Goal: Task Accomplishment & Management: Manage account settings

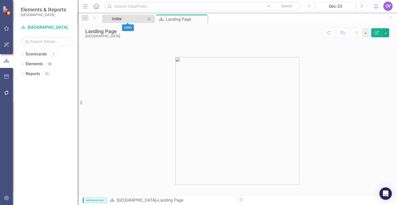
click at [126, 19] on div "index" at bounding box center [129, 19] width 34 height 6
click at [177, 18] on div "Landing Page" at bounding box center [180, 19] width 28 height 6
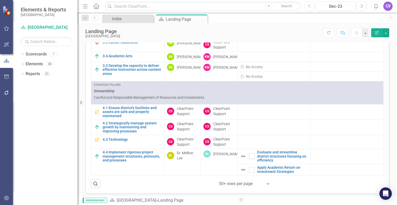
scroll to position [273, 0]
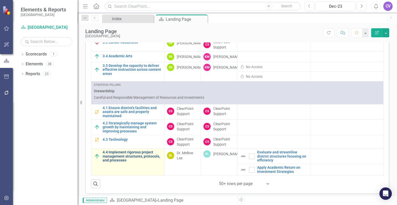
click at [135, 152] on link "4.4 Implement rigorous project management structures, protocols, and processes" at bounding box center [132, 156] width 59 height 12
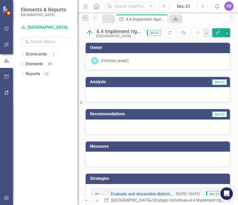
click at [94, 18] on icon "Previous" at bounding box center [95, 17] width 4 height 3
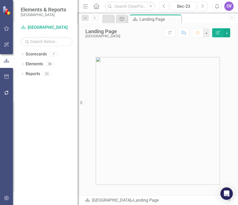
scroll to position [7, 0]
drag, startPoint x: 80, startPoint y: 103, endPoint x: 47, endPoint y: 103, distance: 33.4
click at [47, 103] on div "Elements & Reports [GEOGRAPHIC_DATA] Scorecard Beaufort County School District …" at bounding box center [39, 102] width 78 height 205
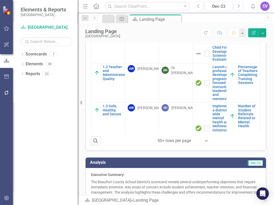
scroll to position [355, 0]
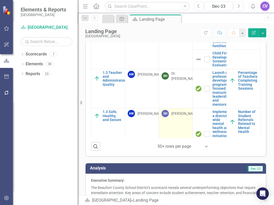
click at [167, 136] on td "GH [PERSON_NAME]" at bounding box center [176, 133] width 34 height 51
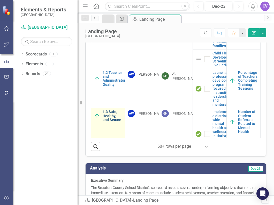
click at [112, 116] on link "1.3 Safe, Healthy, and Secure" at bounding box center [113, 116] width 20 height 12
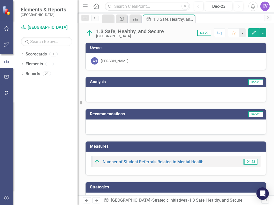
scroll to position [25, 0]
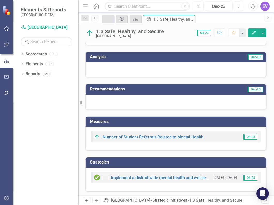
drag, startPoint x: 160, startPoint y: 146, endPoint x: 139, endPoint y: 145, distance: 21.8
click at [139, 145] on div "Number of Student Referrals Related to Mental Health Q4-23" at bounding box center [176, 138] width 181 height 24
click at [136, 186] on div "Implement a district-wide mental health and wellness initiative, including acce…" at bounding box center [176, 179] width 181 height 24
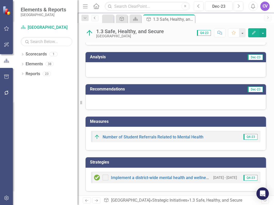
click at [98, 15] on link "Previous" at bounding box center [94, 18] width 7 height 6
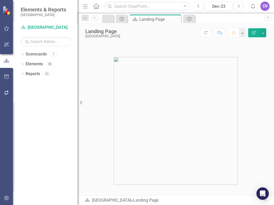
drag, startPoint x: 7, startPoint y: 8, endPoint x: 7, endPoint y: 52, distance: 44.2
click at [7, 8] on img at bounding box center [7, 10] width 9 height 9
click at [264, 34] on button "button" at bounding box center [263, 32] width 7 height 9
click at [38, 29] on link "Scorecard [GEOGRAPHIC_DATA]" at bounding box center [47, 28] width 52 height 6
click at [39, 27] on link "Scorecard [GEOGRAPHIC_DATA]" at bounding box center [47, 28] width 52 height 6
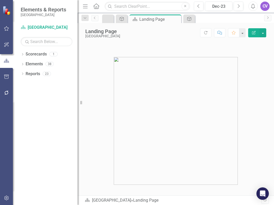
click at [85, 6] on icon "Menu" at bounding box center [85, 5] width 7 height 5
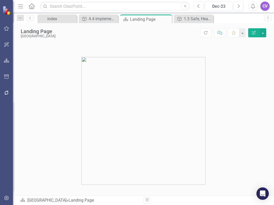
click at [20, 5] on icon "Menu" at bounding box center [20, 5] width 7 height 5
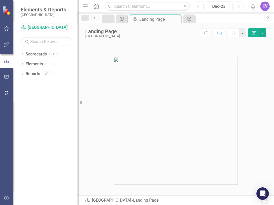
click at [41, 24] on div "Scorecard [GEOGRAPHIC_DATA]" at bounding box center [47, 27] width 52 height 9
click at [41, 27] on link "Scorecard [GEOGRAPHIC_DATA]" at bounding box center [47, 28] width 52 height 6
click at [96, 4] on icon "Home" at bounding box center [96, 5] width 7 height 5
click at [94, 6] on icon "Home" at bounding box center [96, 5] width 7 height 5
click at [41, 28] on link "Scorecard [GEOGRAPHIC_DATA]" at bounding box center [47, 28] width 52 height 6
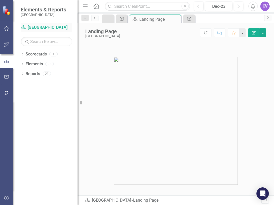
click at [55, 27] on link "Scorecard [GEOGRAPHIC_DATA]" at bounding box center [47, 28] width 52 height 6
click at [267, 8] on div "CV" at bounding box center [264, 6] width 9 height 9
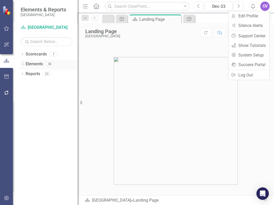
click at [24, 63] on icon "Dropdown" at bounding box center [23, 64] width 4 height 3
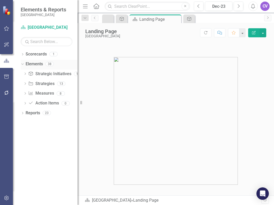
click at [24, 63] on div "Dropdown" at bounding box center [21, 64] width 4 height 4
click at [24, 73] on icon "Dropdown" at bounding box center [23, 74] width 4 height 3
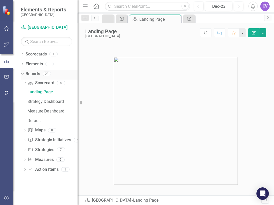
click at [24, 73] on div "Dropdown" at bounding box center [21, 74] width 4 height 4
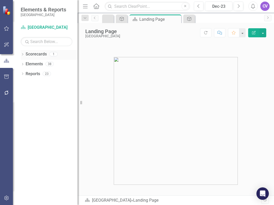
click at [23, 51] on div "Dropdown Scorecards 1" at bounding box center [49, 55] width 57 height 10
click at [22, 54] on icon "Dropdown" at bounding box center [23, 54] width 4 height 3
click at [22, 54] on icon at bounding box center [22, 54] width 2 height 1
click at [156, 6] on input "text" at bounding box center [147, 6] width 85 height 9
type input "u"
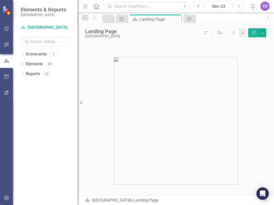
click at [59, 105] on div "Dropdown Scorecards 1 [GEOGRAPHIC_DATA] District Dropdown Elements 38 Dropdown …" at bounding box center [45, 127] width 65 height 155
click at [264, 32] on button "button" at bounding box center [263, 32] width 7 height 9
click at [255, 6] on icon "Alerts" at bounding box center [252, 6] width 5 height 5
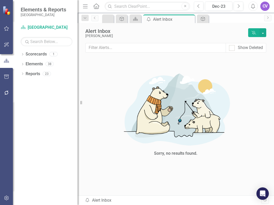
click at [266, 7] on div "CV" at bounding box center [264, 6] width 9 height 9
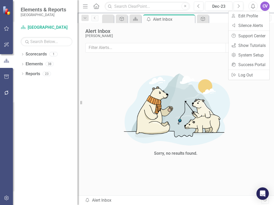
click at [266, 7] on div "CV" at bounding box center [264, 6] width 9 height 9
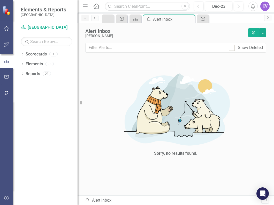
click at [86, 17] on icon "Dropdown" at bounding box center [85, 18] width 5 height 4
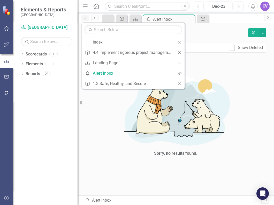
click at [86, 17] on icon "Dropdown" at bounding box center [85, 18] width 5 height 4
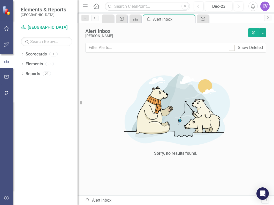
click at [96, 6] on icon "Home" at bounding box center [96, 5] width 7 height 5
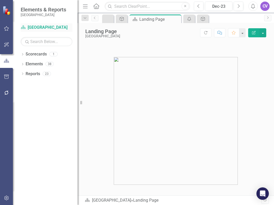
click at [42, 27] on link "Scorecard [GEOGRAPHIC_DATA]" at bounding box center [47, 28] width 52 height 6
click at [109, 17] on div at bounding box center [106, 19] width 6 height 6
click at [43, 28] on link "Scorecard [GEOGRAPHIC_DATA]" at bounding box center [47, 28] width 52 height 6
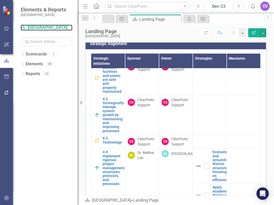
scroll to position [634, 0]
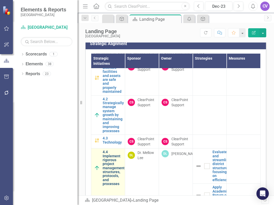
click at [112, 168] on link "4.4 Implement rigorous project management structures, protocols, and processes" at bounding box center [114, 168] width 22 height 36
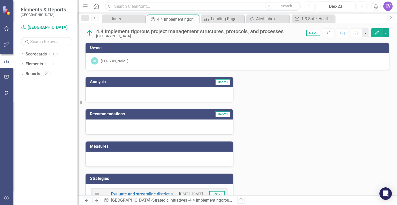
scroll to position [31, 0]
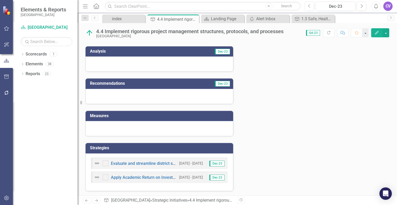
click at [329, 164] on div "Analysis Dec-23 Recommendations Dec-23 Measures Strategies Evaluate and streaml…" at bounding box center [237, 115] width 312 height 151
click at [286, 18] on icon "Close" at bounding box center [284, 19] width 5 height 4
click at [257, 18] on icon at bounding box center [257, 18] width 3 height 3
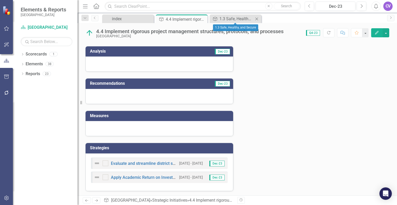
click at [257, 18] on icon "Close" at bounding box center [256, 19] width 5 height 4
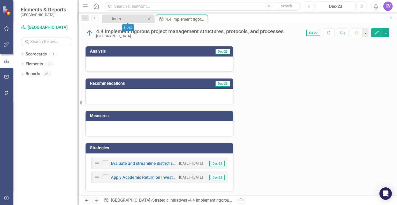
click at [150, 19] on icon "Close" at bounding box center [149, 19] width 5 height 4
click at [329, 32] on icon "Refresh" at bounding box center [329, 33] width 5 height 4
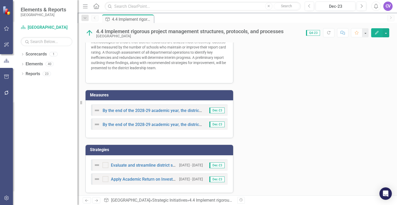
scroll to position [129, 0]
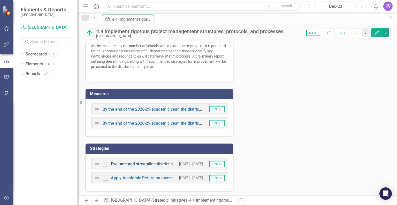
click at [146, 161] on link "Evaluate and streamline district structures focusing on efficiency" at bounding box center [171, 163] width 120 height 5
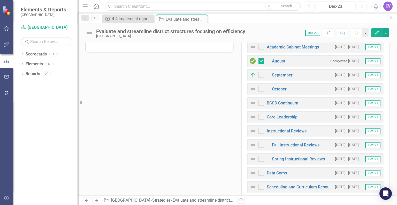
scroll to position [160, 0]
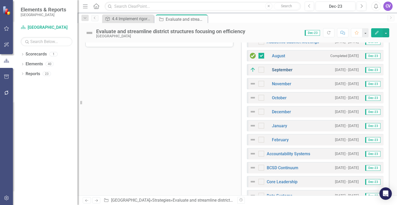
checkbox input "true"
click at [280, 84] on link "November" at bounding box center [281, 83] width 19 height 5
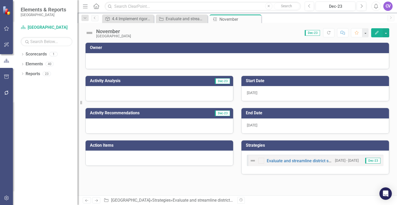
click at [378, 28] on button "Edit" at bounding box center [376, 32] width 11 height 9
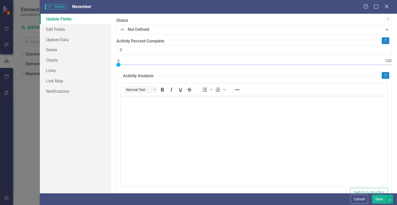
click at [386, 8] on icon at bounding box center [387, 6] width 4 height 4
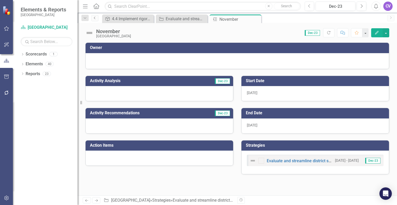
click at [94, 18] on icon "Previous" at bounding box center [95, 17] width 4 height 3
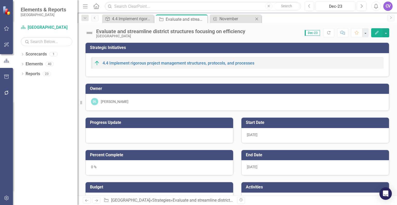
click at [256, 17] on icon "Close" at bounding box center [256, 19] width 5 height 4
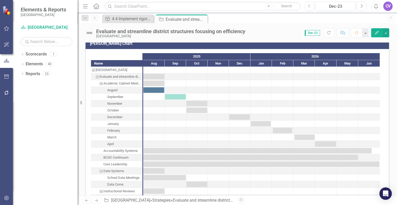
scroll to position [466, 0]
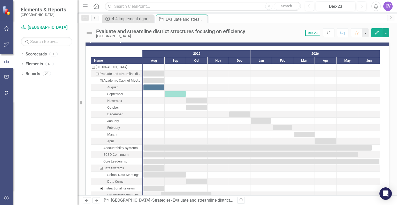
click at [109, 95] on div "September" at bounding box center [115, 94] width 16 height 7
click at [114, 99] on div "November" at bounding box center [114, 100] width 15 height 7
click at [198, 97] on div at bounding box center [196, 100] width 21 height 6
click at [198, 99] on div "Task: Start date: 2025-10-01 End date: 2025-10-31" at bounding box center [197, 100] width 21 height 5
drag, startPoint x: 198, startPoint y: 99, endPoint x: 118, endPoint y: 100, distance: 80.2
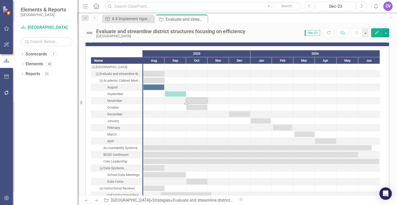
click at [118, 100] on div "November" at bounding box center [114, 100] width 15 height 7
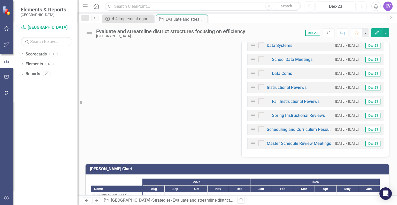
scroll to position [334, 0]
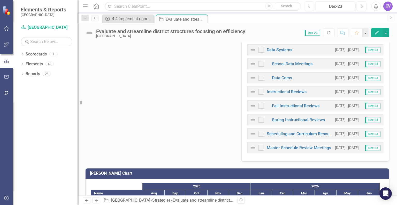
click at [325, 156] on div "Academic Cabinet Meetings 8/1/25 - 8/31/25 Dec-23 August Completed 8/18/25 Dec-…" at bounding box center [316, 9] width 148 height 303
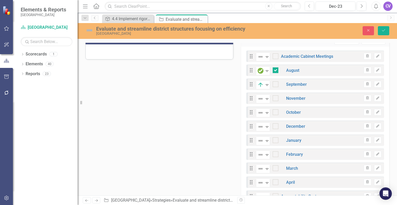
scroll to position [150, 0]
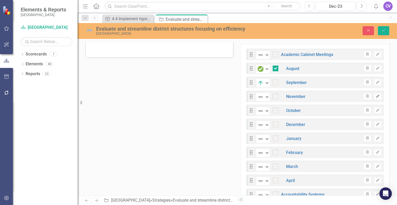
click at [374, 95] on button "Edit" at bounding box center [378, 96] width 8 height 7
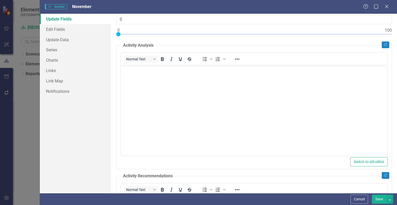
scroll to position [8, 0]
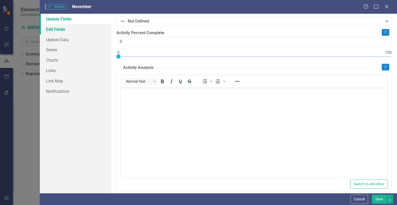
click at [55, 29] on link "Edit Fields" at bounding box center [75, 29] width 71 height 10
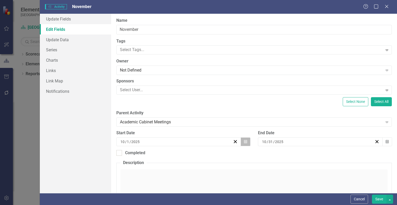
click at [244, 142] on icon "button" at bounding box center [245, 141] width 3 height 4
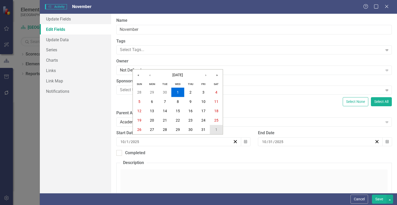
click at [217, 129] on abbr "1" at bounding box center [216, 129] width 2 height 4
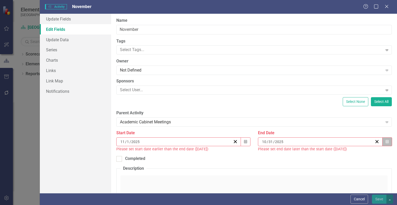
click at [383, 141] on button "Calendar" at bounding box center [388, 141] width 10 height 9
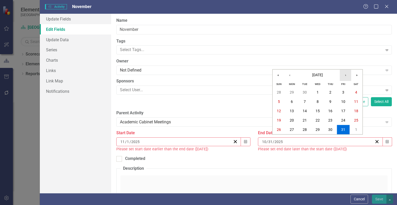
click at [347, 76] on button "›" at bounding box center [345, 74] width 11 height 11
click at [278, 139] on abbr "30" at bounding box center [279, 139] width 4 height 4
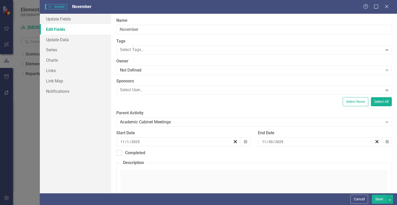
click at [377, 201] on button "Save" at bounding box center [379, 198] width 14 height 9
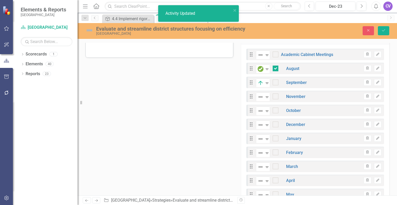
checkbox input "true"
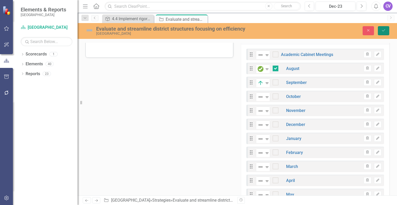
click at [385, 32] on button "Save" at bounding box center [383, 30] width 11 height 9
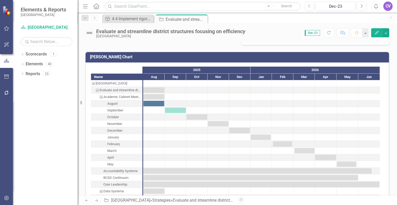
scroll to position [467, 0]
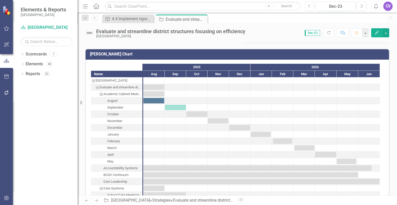
click at [52, 131] on div "Dropdown Scorecards 1 Beaufort County School District Dropdown Elements 40 Drop…" at bounding box center [45, 127] width 65 height 155
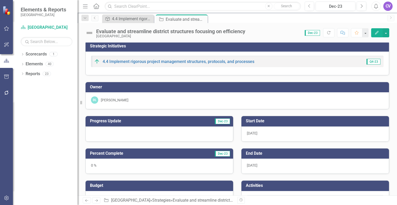
scroll to position [0, 0]
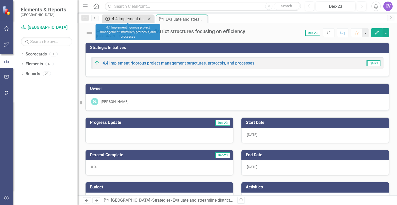
click at [134, 19] on div "4.4 Implement rigorous project management structures, protocols, and processes" at bounding box center [129, 19] width 34 height 6
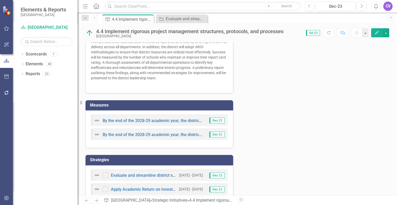
scroll to position [129, 0]
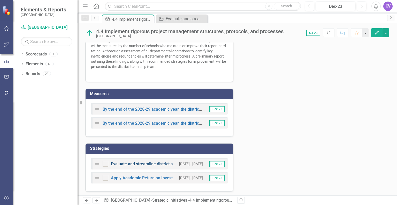
click at [136, 162] on link "Evaluate and streamline district structures focusing on efficiency" at bounding box center [171, 163] width 120 height 5
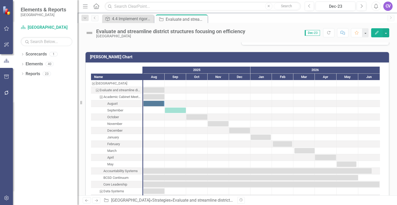
scroll to position [471, 0]
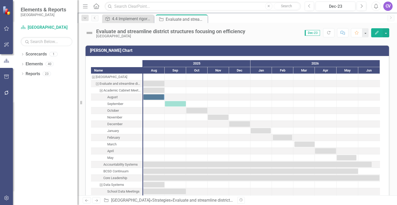
click at [128, 90] on div "Academic Cabinet Meetings" at bounding box center [122, 90] width 38 height 7
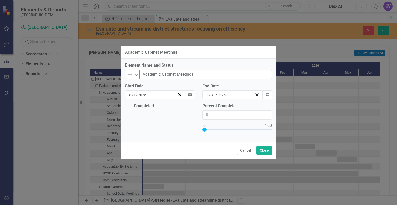
click at [209, 75] on input "Academic Cabinet Meetings" at bounding box center [205, 75] width 133 height 10
click at [200, 75] on input "Academic Cabinet Meetings SY 25-26" at bounding box center [205, 75] width 133 height 10
type input "Academic Cabinet Meetings 25-26 SY"
click at [264, 150] on button "Close" at bounding box center [265, 150] width 16 height 9
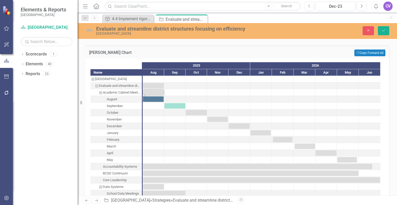
click at [122, 89] on div "Academic Cabinet Meetings 25-26 SY" at bounding box center [122, 92] width 38 height 7
click at [386, 32] on icon "Save" at bounding box center [384, 30] width 5 height 4
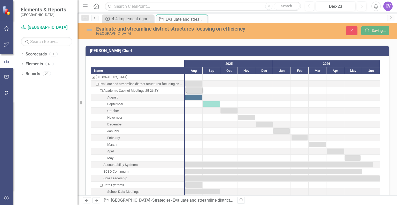
checkbox input "false"
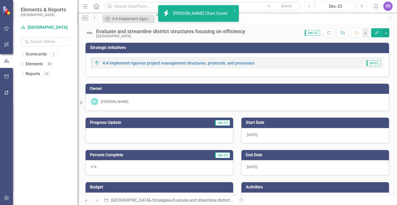
scroll to position [133, 0]
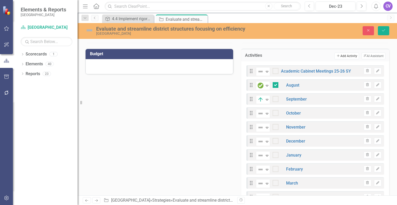
click at [338, 55] on button "Add Add Activity" at bounding box center [347, 56] width 24 height 7
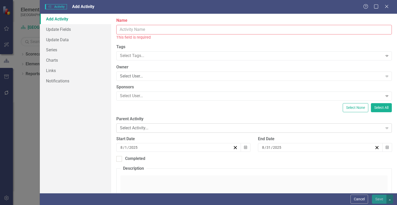
click at [176, 129] on div "Select Activity..." at bounding box center [251, 128] width 263 height 6
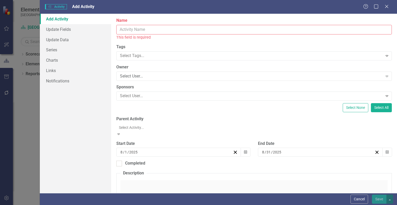
checkbox input "true"
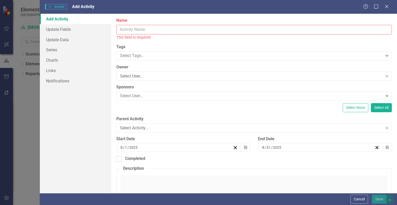
click at [214, 30] on input "Name" at bounding box center [254, 30] width 276 height 10
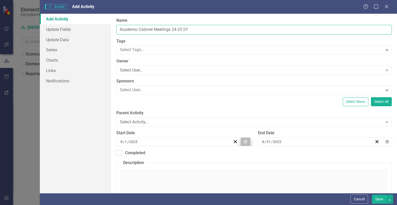
type input "Academic Cabinet Meetings 24-25 SY"
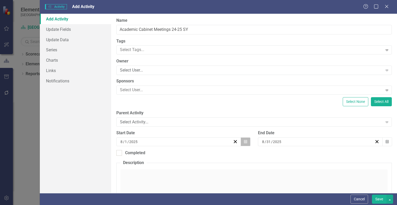
click at [242, 140] on button "Calendar" at bounding box center [246, 141] width 10 height 9
click at [128, 146] on button "«" at bounding box center [122, 151] width 11 height 11
click at [181, 164] on button "1" at bounding box center [174, 168] width 13 height 9
click at [383, 143] on button "Calendar" at bounding box center [388, 141] width 10 height 9
click at [270, 146] on button "«" at bounding box center [264, 151] width 11 height 11
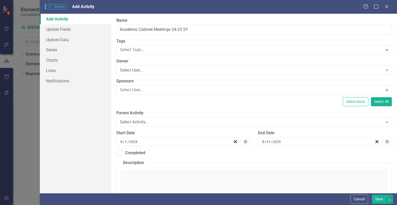
click at [344, 204] on abbr "31" at bounding box center [342, 206] width 4 height 4
click at [280, 153] on div "Completed" at bounding box center [254, 153] width 276 height 6
click at [120, 153] on input "Completed" at bounding box center [117, 151] width 3 height 3
click at [280, 153] on div "Completed" at bounding box center [254, 153] width 276 height 6
click at [120, 153] on input "Completed" at bounding box center [117, 151] width 3 height 3
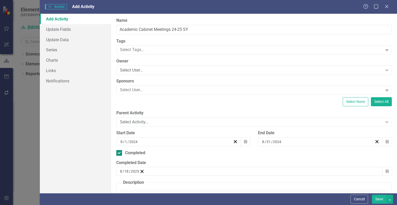
checkbox input "false"
drag, startPoint x: 378, startPoint y: 196, endPoint x: 369, endPoint y: 194, distance: 8.5
click at [369, 194] on div "Cancel Save" at bounding box center [371, 198] width 44 height 9
click at [379, 196] on button "Save" at bounding box center [379, 198] width 14 height 9
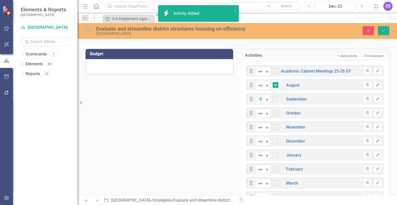
checkbox input "true"
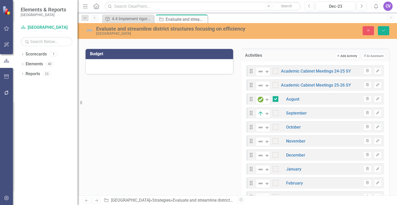
click at [338, 55] on button "Add Add Activity" at bounding box center [347, 56] width 24 height 7
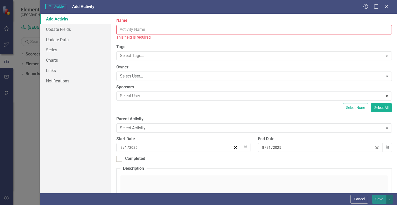
click at [231, 29] on input "Name" at bounding box center [254, 30] width 276 height 10
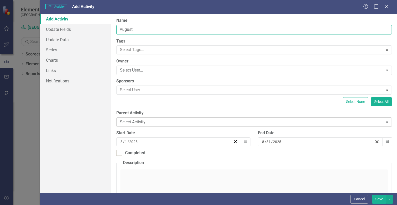
type input "August"
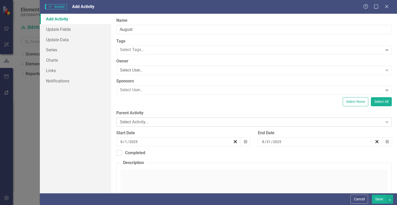
click at [190, 124] on div "Select Activity..." at bounding box center [251, 122] width 263 height 6
click at [121, 154] on div at bounding box center [119, 153] width 6 height 6
click at [120, 153] on input "Completed" at bounding box center [117, 151] width 3 height 3
checkbox input "true"
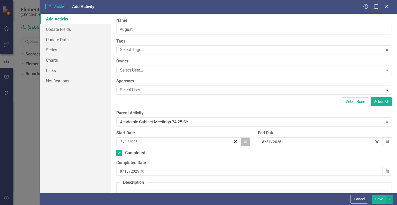
click at [245, 142] on icon "Calendar" at bounding box center [245, 142] width 3 height 4
click at [128, 146] on button "«" at bounding box center [122, 151] width 11 height 11
click at [176, 167] on abbr "1" at bounding box center [175, 169] width 2 height 4
click at [386, 141] on icon "Calendar" at bounding box center [387, 142] width 3 height 4
click at [270, 146] on button "«" at bounding box center [264, 151] width 11 height 11
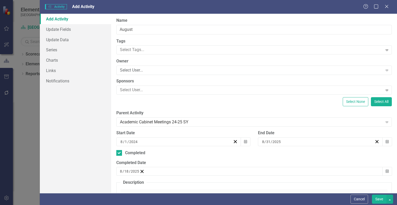
click at [344, 204] on abbr "31" at bounding box center [342, 206] width 4 height 4
click at [140, 170] on div "8 / 18 / 2025" at bounding box center [130, 170] width 20 height 5
click at [128, 175] on button "«" at bounding box center [122, 180] width 11 height 11
click at [379, 198] on button "Save" at bounding box center [379, 198] width 14 height 9
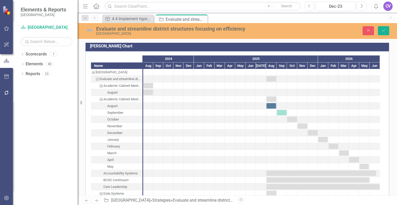
scroll to position [503, 0]
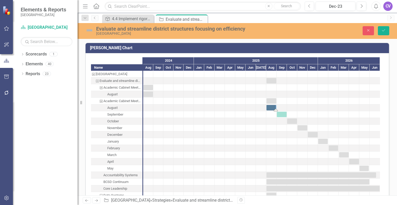
click at [271, 106] on div "Task: Start date: 2025-08-01 End date: 2025-08-31" at bounding box center [272, 107] width 10 height 5
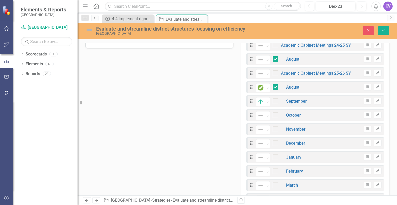
scroll to position [158, 0]
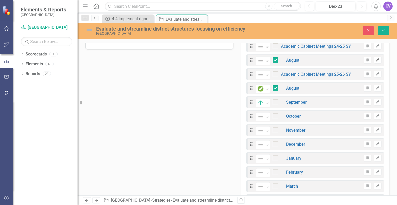
click at [376, 60] on icon "Edit" at bounding box center [378, 59] width 4 height 3
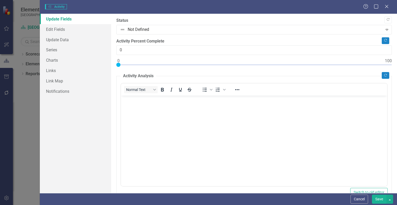
scroll to position [0, 0]
click at [63, 29] on link "Edit Fields" at bounding box center [75, 29] width 71 height 10
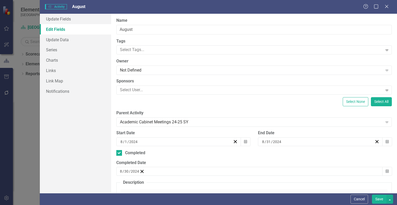
click at [380, 199] on button "Save" at bounding box center [379, 198] width 14 height 9
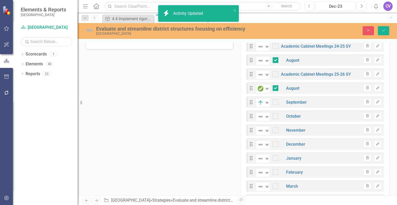
scroll to position [434, 0]
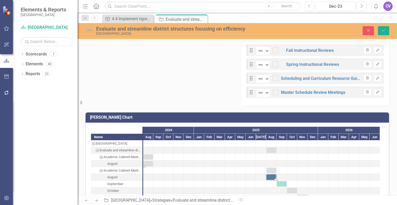
click at [148, 161] on div "Task: Start date: 2024-08-01 End date: 2024-08-31" at bounding box center [149, 163] width 10 height 5
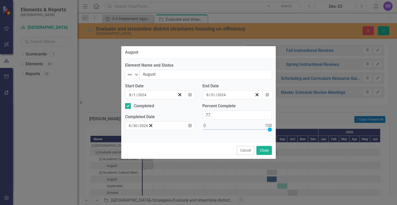
drag, startPoint x: 206, startPoint y: 129, endPoint x: 270, endPoint y: 128, distance: 64.4
click at [270, 128] on div at bounding box center [270, 129] width 4 height 4
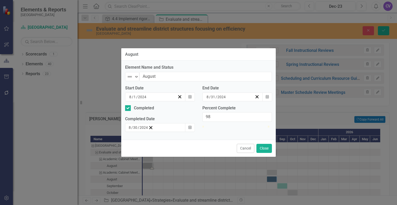
click at [267, 125] on div at bounding box center [267, 125] width 0 height 0
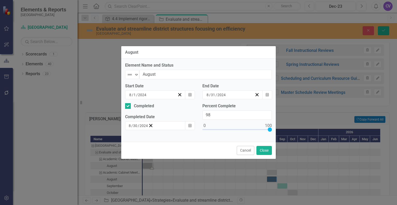
type input "100"
drag, startPoint x: 269, startPoint y: 130, endPoint x: 275, endPoint y: 130, distance: 6.2
click at [275, 130] on div "Percent Complete 100" at bounding box center [237, 120] width 77 height 35
click at [266, 152] on button "Close" at bounding box center [265, 150] width 16 height 9
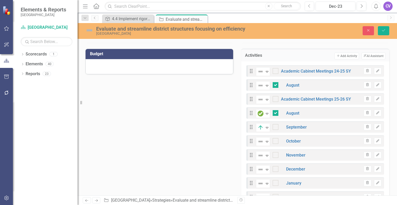
scroll to position [132, 0]
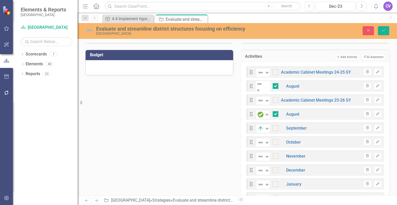
click at [261, 88] on icon "Expand" at bounding box center [258, 90] width 5 height 4
click at [345, 56] on button "Add Add Activity" at bounding box center [347, 57] width 24 height 7
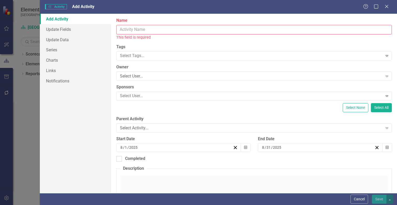
click at [174, 29] on input "Name" at bounding box center [254, 30] width 276 height 10
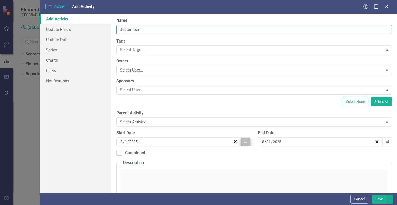
type input "September"
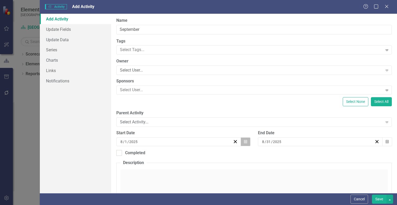
click at [244, 142] on icon "button" at bounding box center [245, 141] width 3 height 4
click at [128, 146] on button "«" at bounding box center [122, 151] width 11 height 11
click at [196, 146] on button "›" at bounding box center [189, 151] width 11 height 11
click at [124, 167] on abbr "1" at bounding box center [123, 169] width 2 height 4
click at [386, 142] on icon "Calendar" at bounding box center [387, 142] width 3 height 4
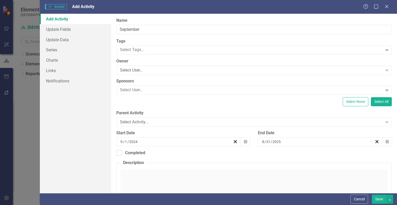
click at [270, 146] on button "«" at bounding box center [264, 151] width 11 height 11
click at [337, 146] on button "›" at bounding box center [331, 151] width 11 height 11
click at [280, 204] on abbr "30" at bounding box center [278, 206] width 4 height 4
click at [122, 152] on div at bounding box center [119, 153] width 6 height 6
click at [120, 152] on input "Completed" at bounding box center [117, 151] width 3 height 3
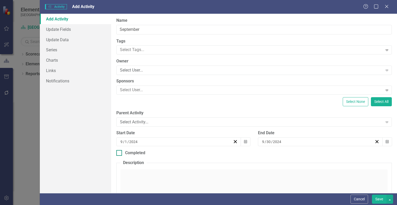
checkbox input "true"
click at [140, 170] on div "8 / 18 / 2025" at bounding box center [130, 170] width 20 height 5
click at [128, 175] on button "«" at bounding box center [122, 180] width 11 height 11
click at [196, 175] on button "›" at bounding box center [189, 180] width 11 height 11
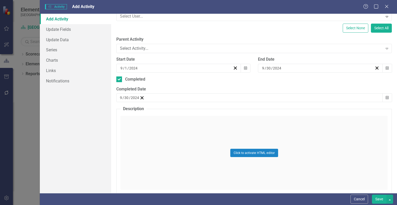
scroll to position [69, 0]
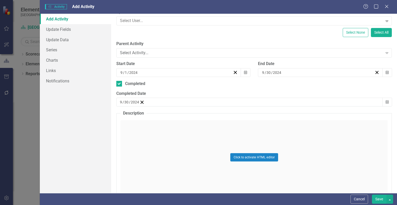
click at [379, 198] on button "Save" at bounding box center [379, 198] width 14 height 9
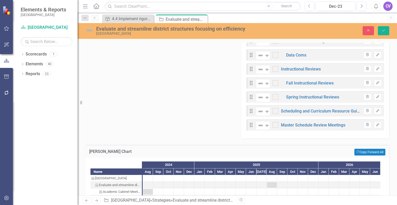
scroll to position [415, 0]
click at [385, 29] on icon "Save" at bounding box center [384, 30] width 5 height 4
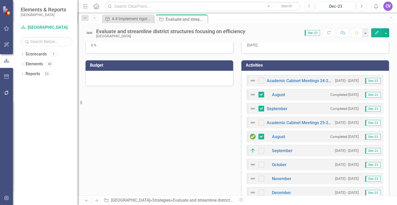
scroll to position [120, 0]
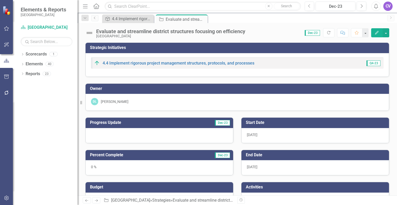
scroll to position [120, 0]
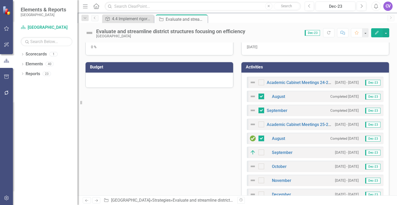
click at [250, 95] on img at bounding box center [253, 96] width 6 height 6
click at [250, 108] on img at bounding box center [253, 110] width 6 height 6
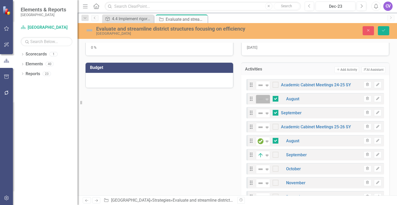
click at [261, 96] on img at bounding box center [261, 99] width 6 height 6
click at [262, 113] on div "Not Defined" at bounding box center [261, 112] width 8 height 7
click at [382, 31] on icon "Save" at bounding box center [384, 30] width 5 height 4
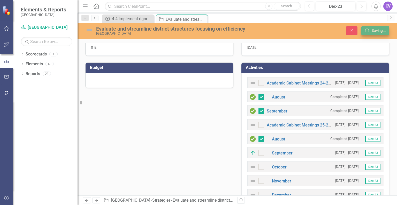
checkbox input "false"
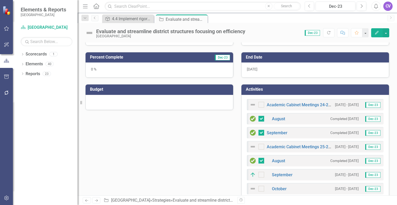
scroll to position [101, 0]
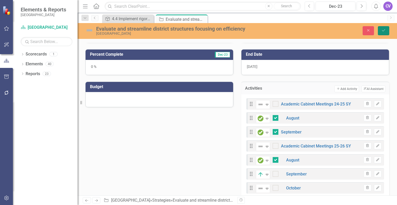
click at [382, 30] on icon "Save" at bounding box center [384, 30] width 5 height 4
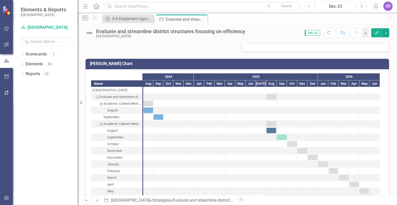
scroll to position [501, 0]
